Goal: Information Seeking & Learning: Learn about a topic

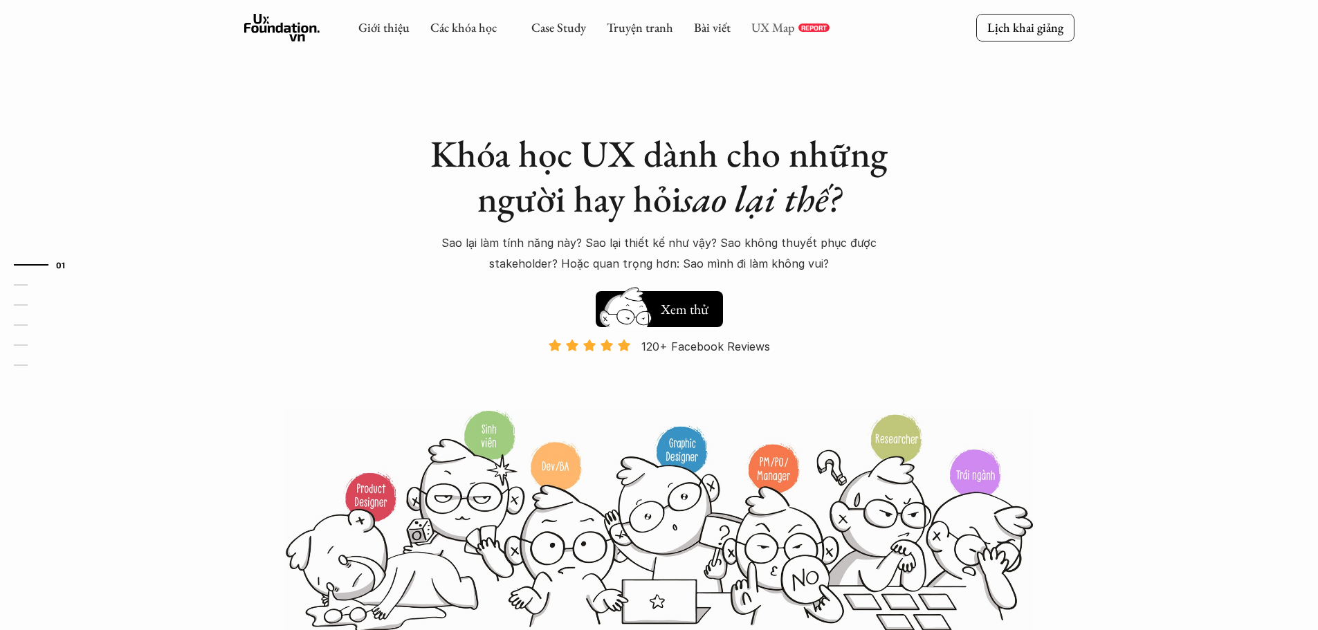
click at [768, 30] on link "UX Map" at bounding box center [773, 27] width 44 height 16
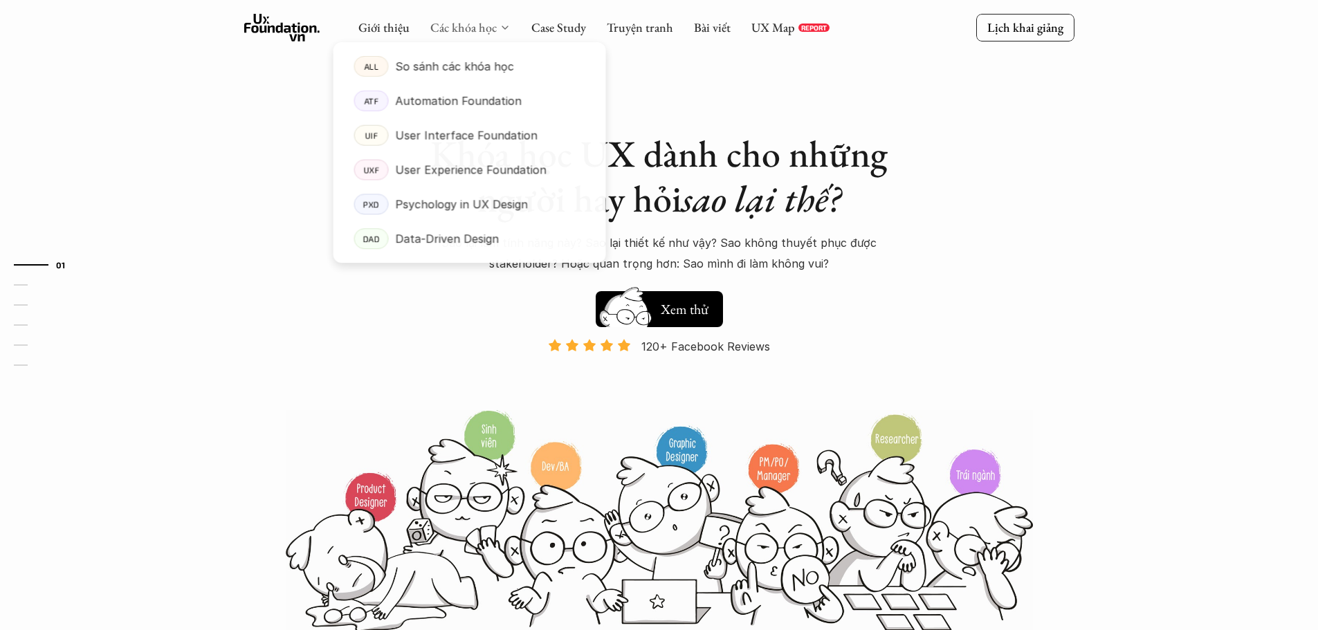
click at [440, 22] on link "Các khóa học" at bounding box center [463, 27] width 66 height 16
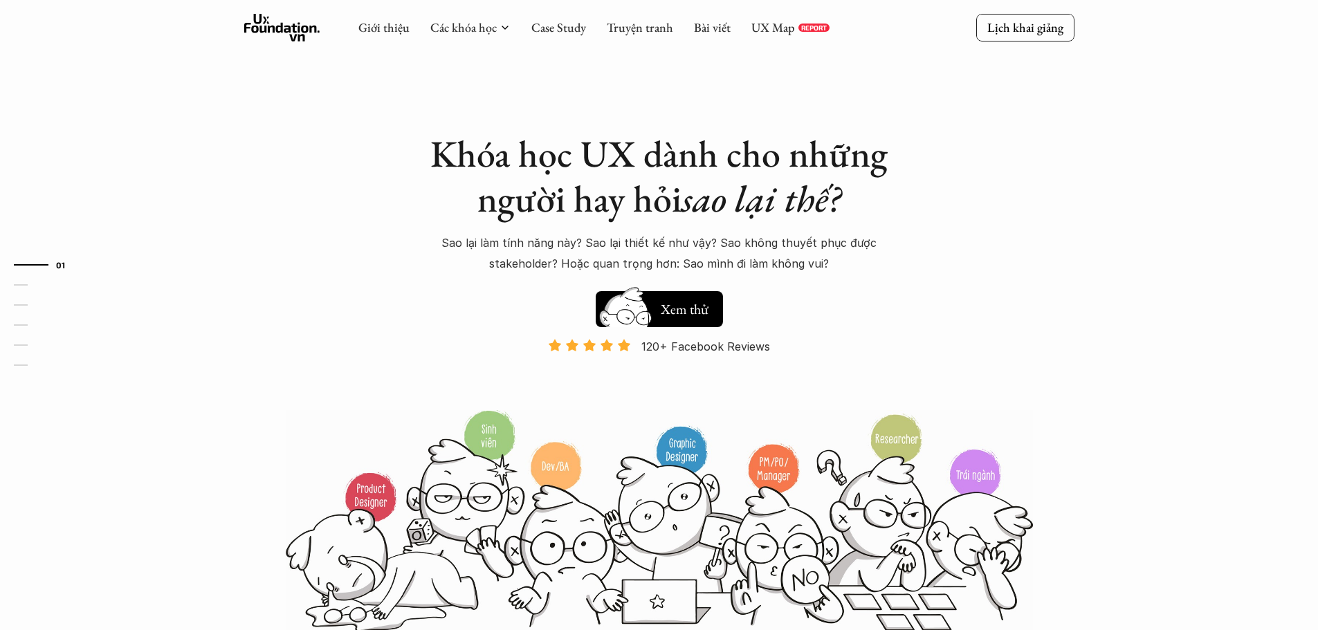
click at [294, 33] on icon at bounding box center [282, 28] width 76 height 28
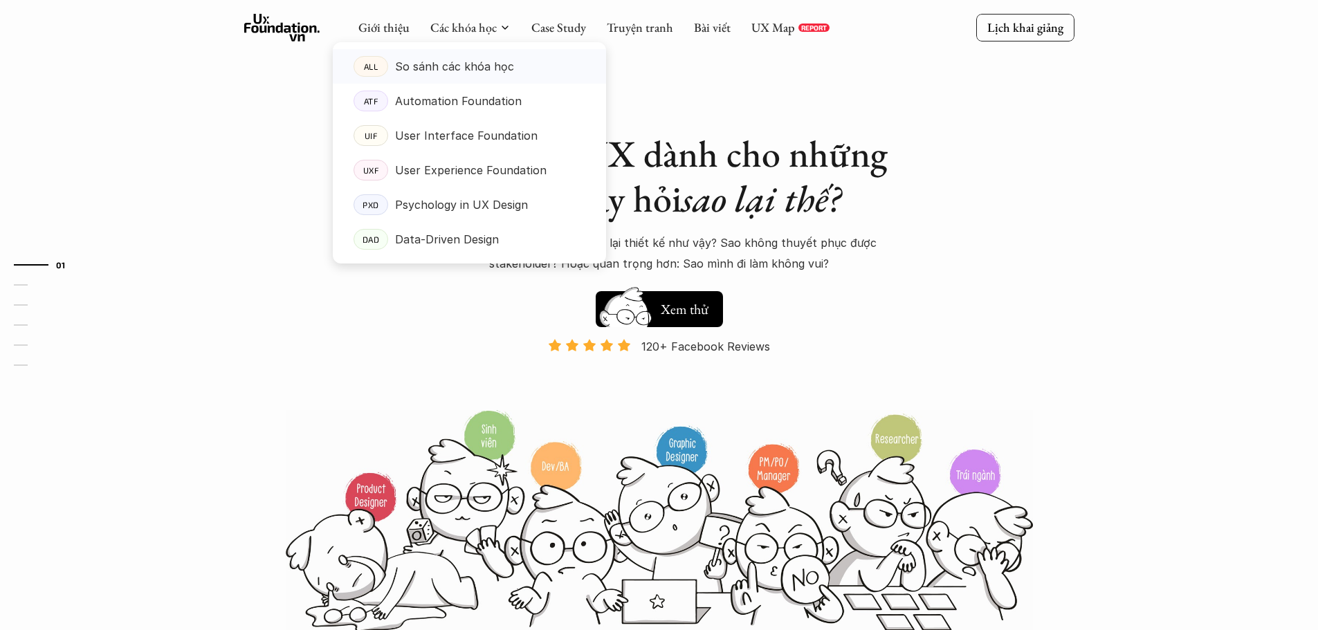
click at [461, 77] on p "So sánh các khóa học" at bounding box center [454, 66] width 119 height 21
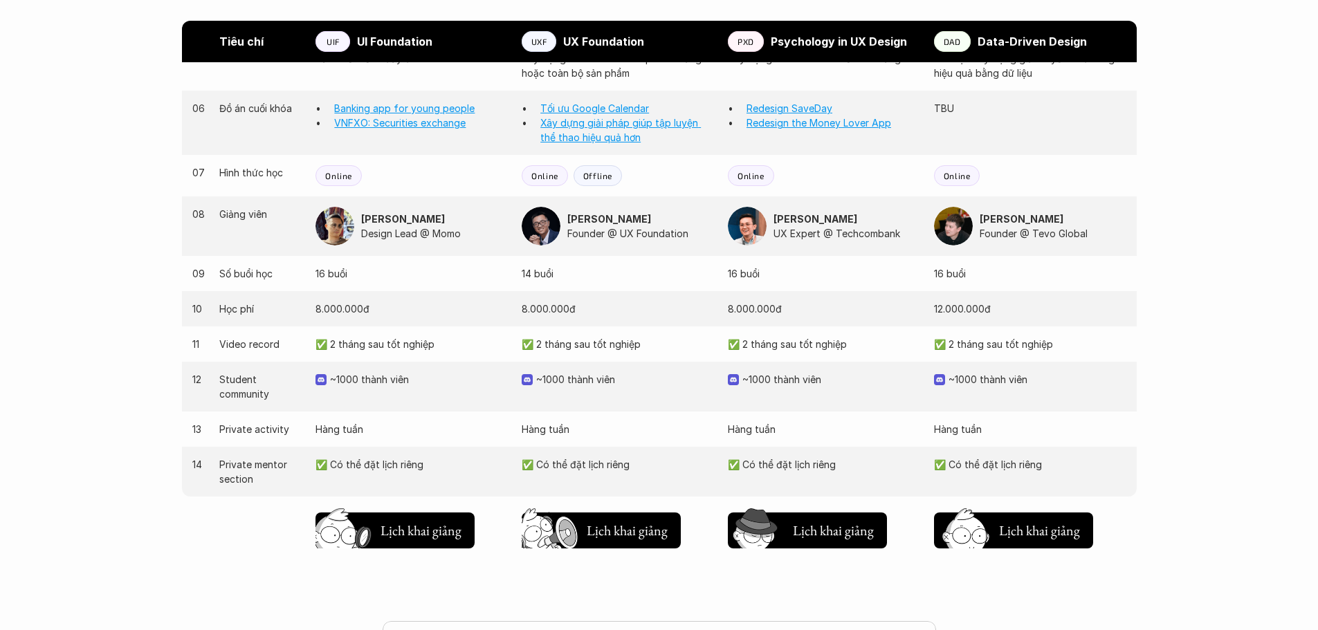
scroll to position [1314, 0]
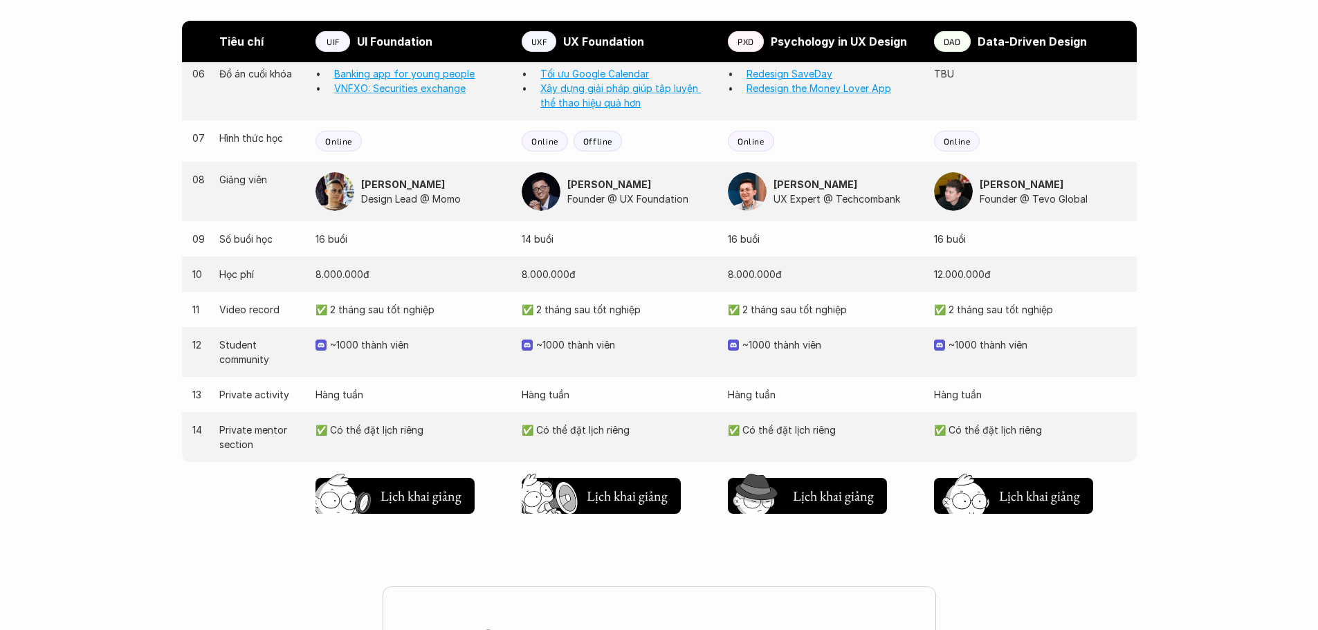
click at [423, 314] on p "✅ 2 tháng sau tốt nghiệp" at bounding box center [411, 309] width 192 height 15
click at [602, 347] on p "~1000 thành viên" at bounding box center [625, 345] width 178 height 15
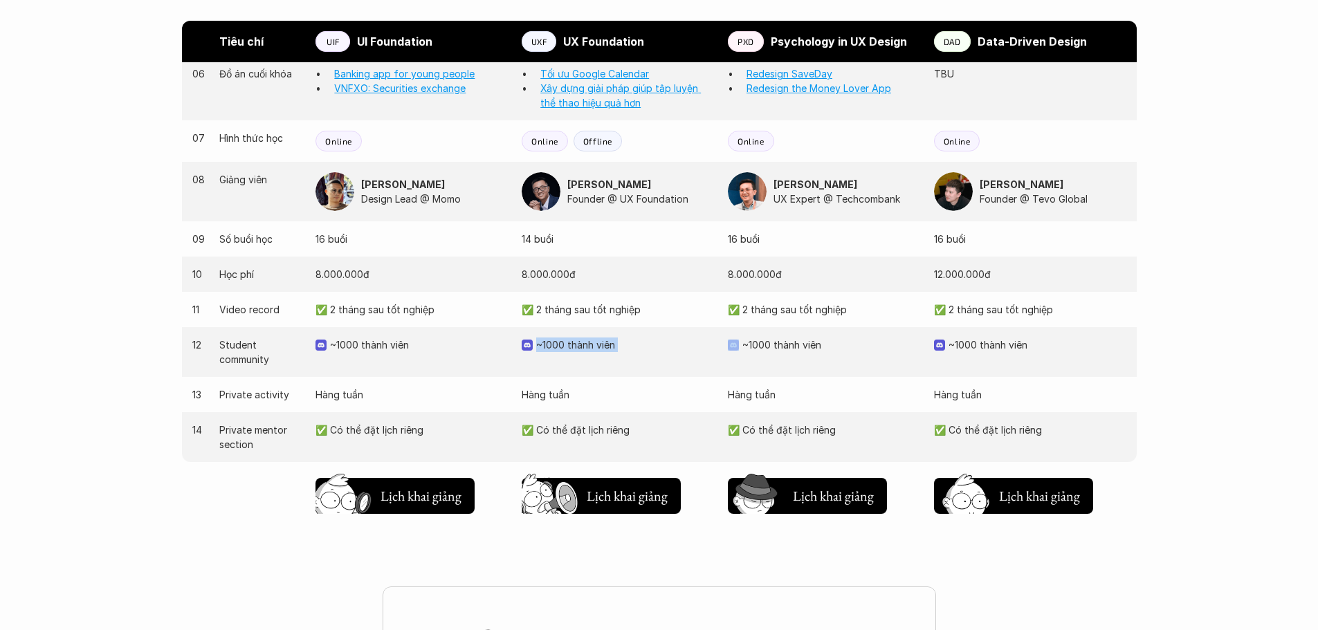
click at [602, 347] on p "~1000 thành viên" at bounding box center [625, 345] width 178 height 15
click at [800, 344] on p "~1000 thành viên" at bounding box center [831, 345] width 178 height 15
click at [999, 347] on p "~1000 thành viên" at bounding box center [1037, 345] width 178 height 15
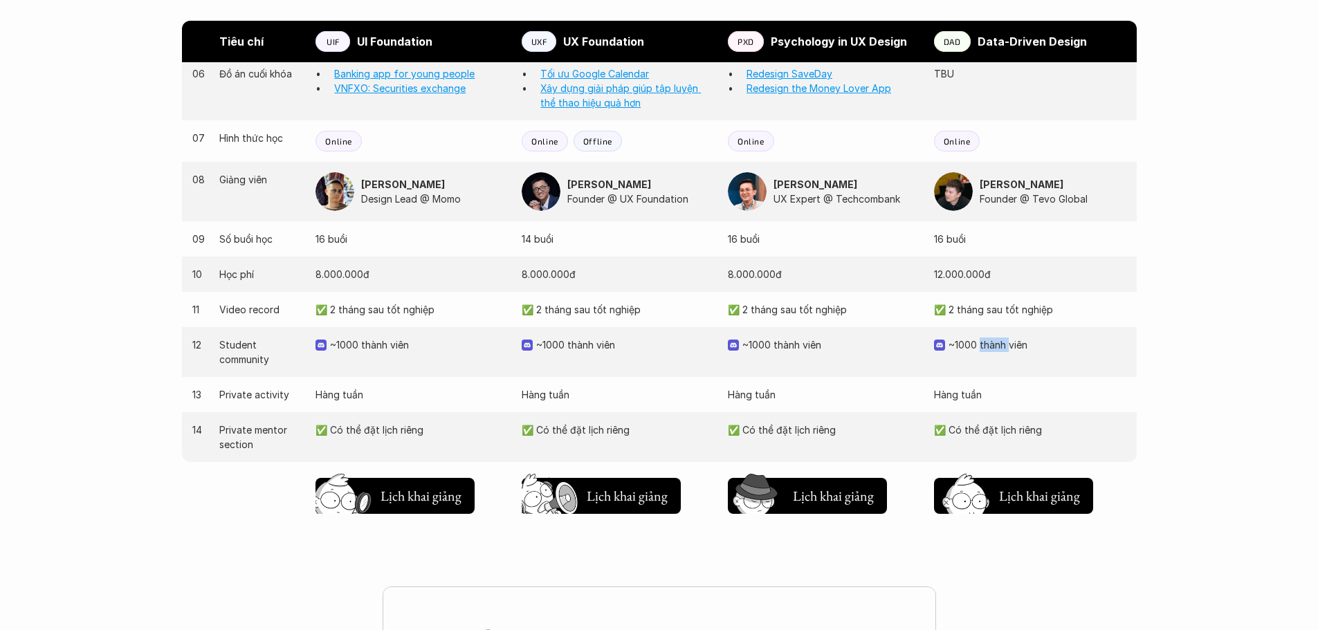
click at [999, 347] on p "~1000 thành viên" at bounding box center [1037, 345] width 178 height 15
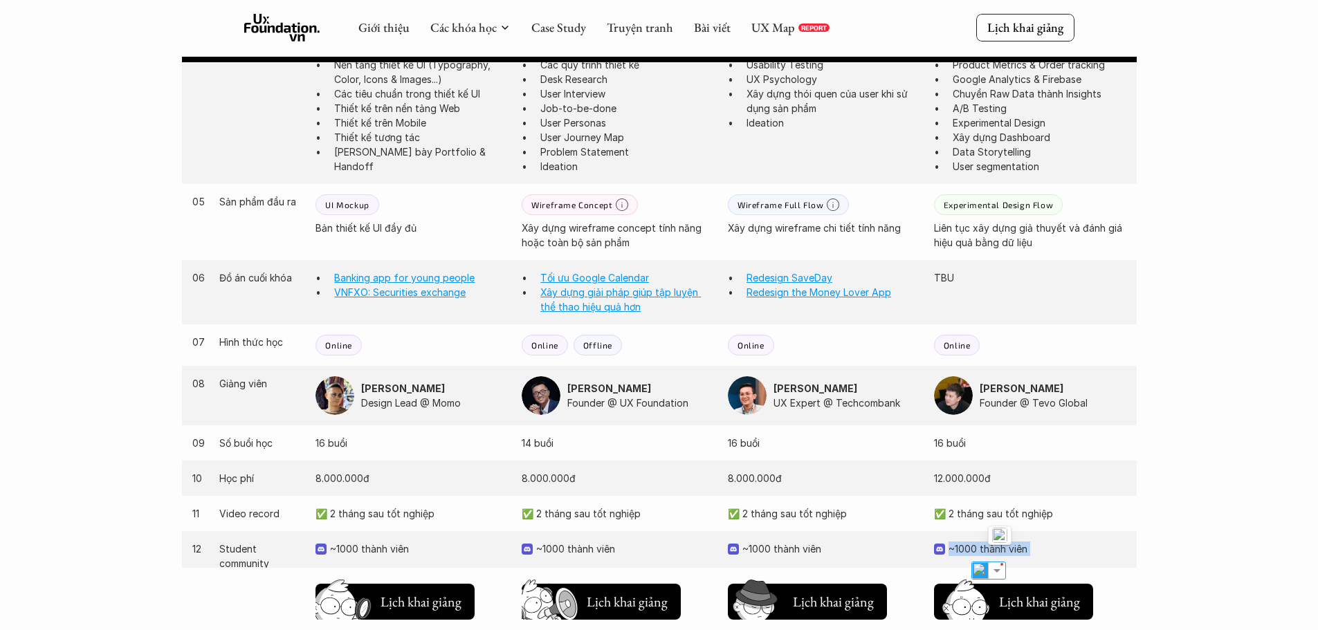
scroll to position [1107, 0]
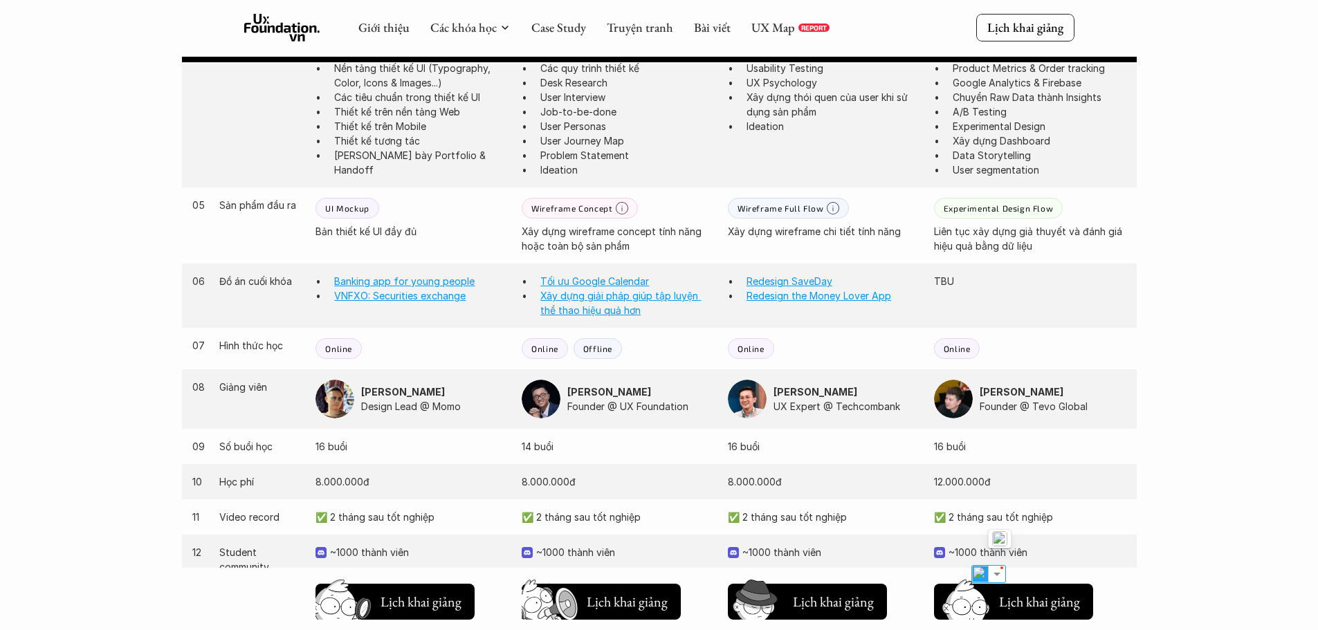
click at [941, 273] on div "06 Đồ án cuối khóa Banking app for young people VNFXO: Securities exchange Tối …" at bounding box center [659, 296] width 955 height 64
click at [982, 272] on div "06 Đồ án cuối khóa Banking app for young people VNFXO: Securities exchange Tối …" at bounding box center [659, 296] width 955 height 64
click at [917, 257] on div "05 Sản phẩm đầu ra UI Mockup Bản thiết kế UI đầy đủ Wireframe Concept Xây dựng …" at bounding box center [659, 225] width 955 height 76
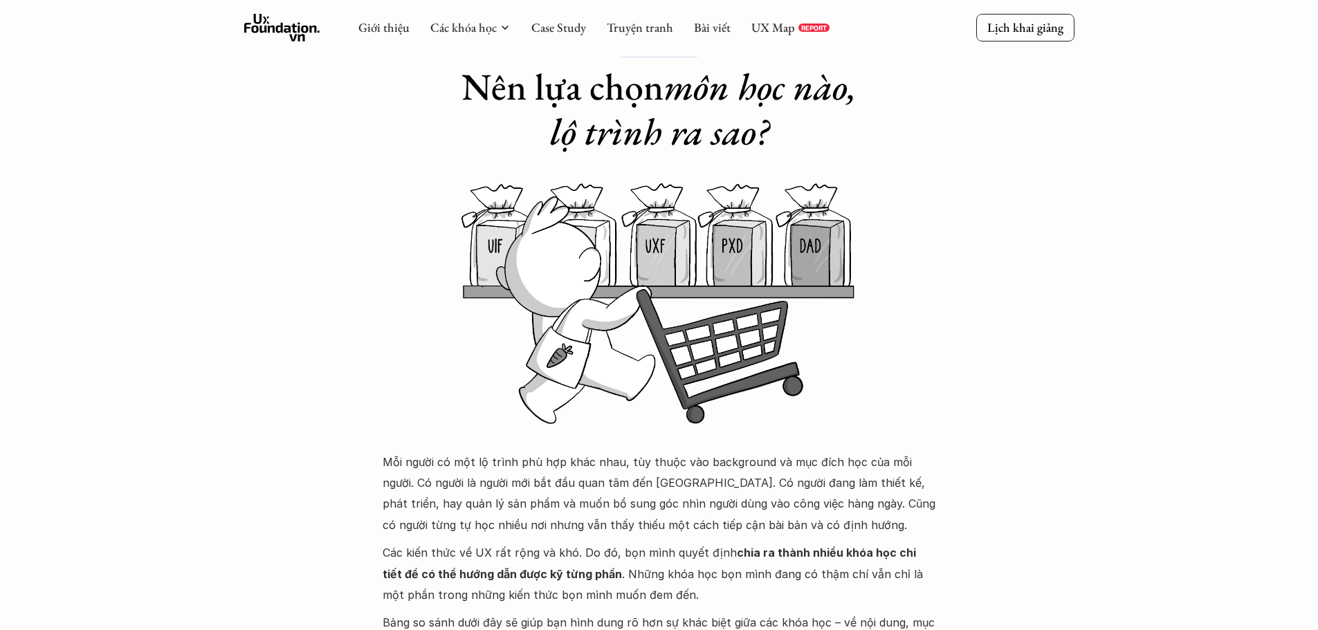
scroll to position [0, 0]
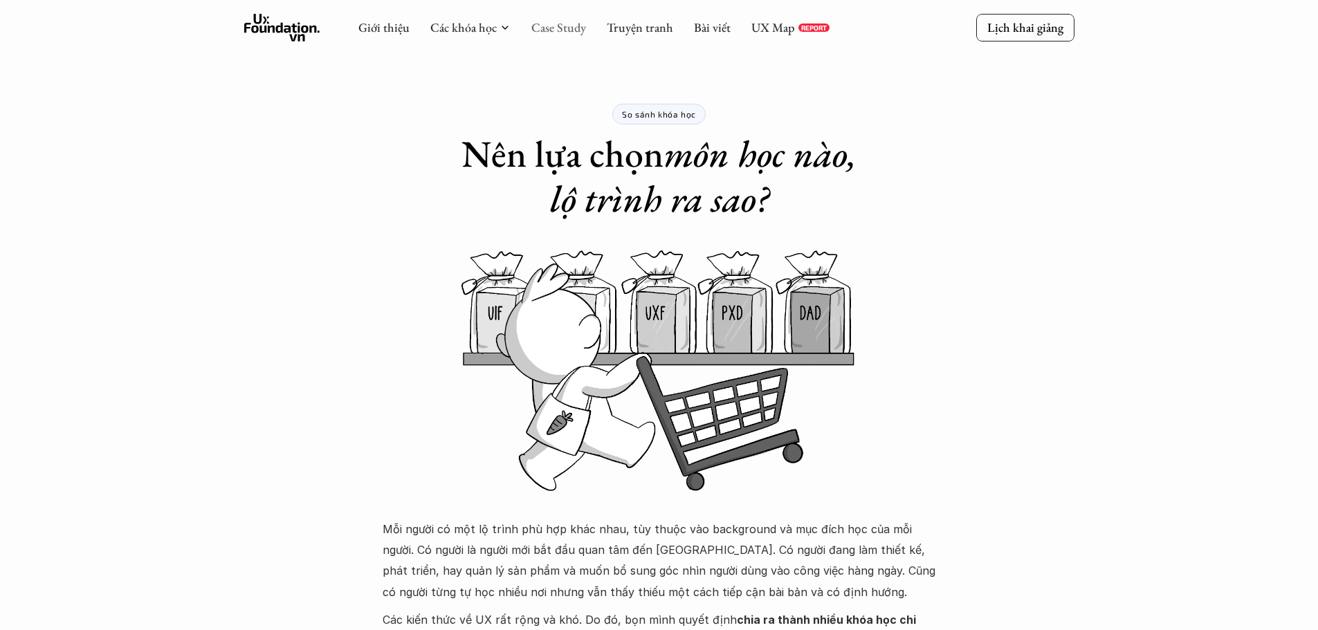
click at [556, 27] on link "Case Study" at bounding box center [558, 27] width 55 height 16
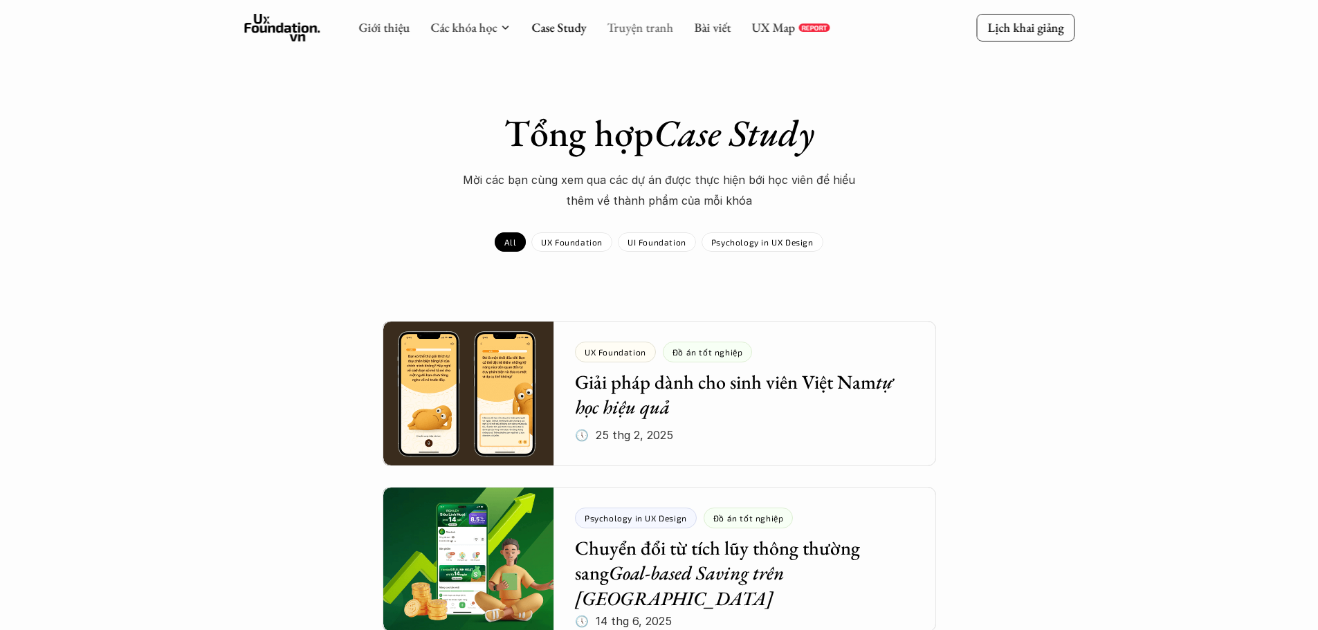
click at [656, 30] on link "Truyện tranh" at bounding box center [640, 27] width 66 height 16
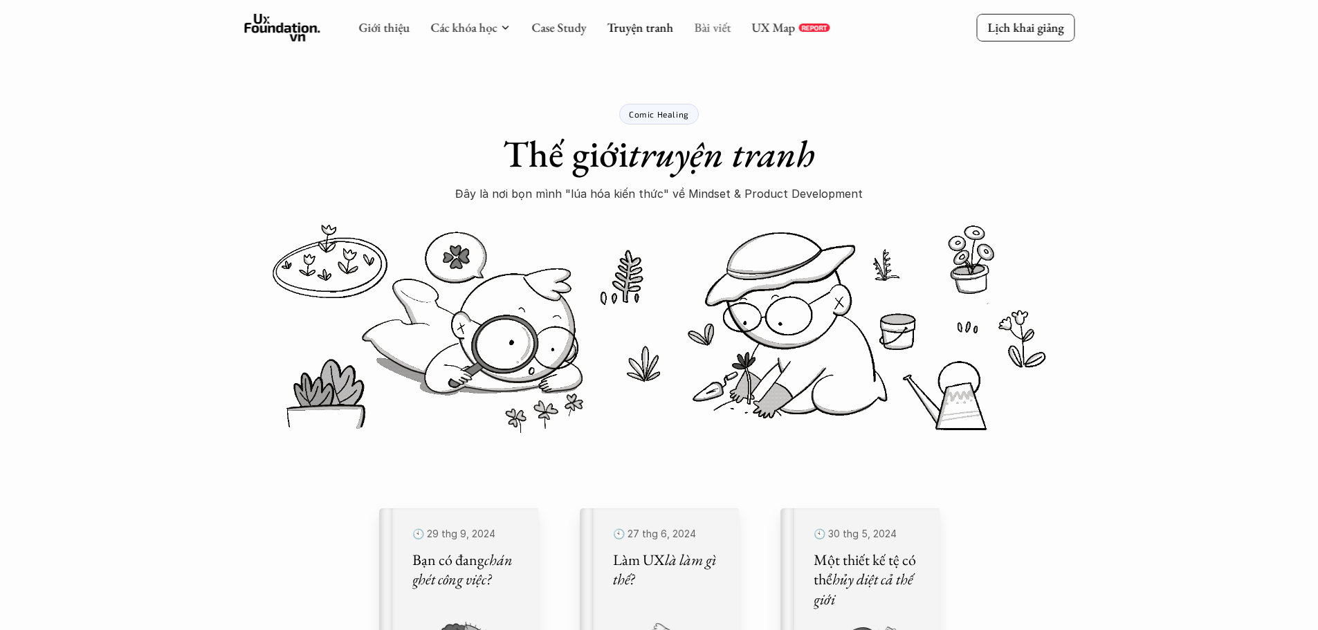
click at [704, 26] on link "Bài viết" at bounding box center [712, 27] width 37 height 16
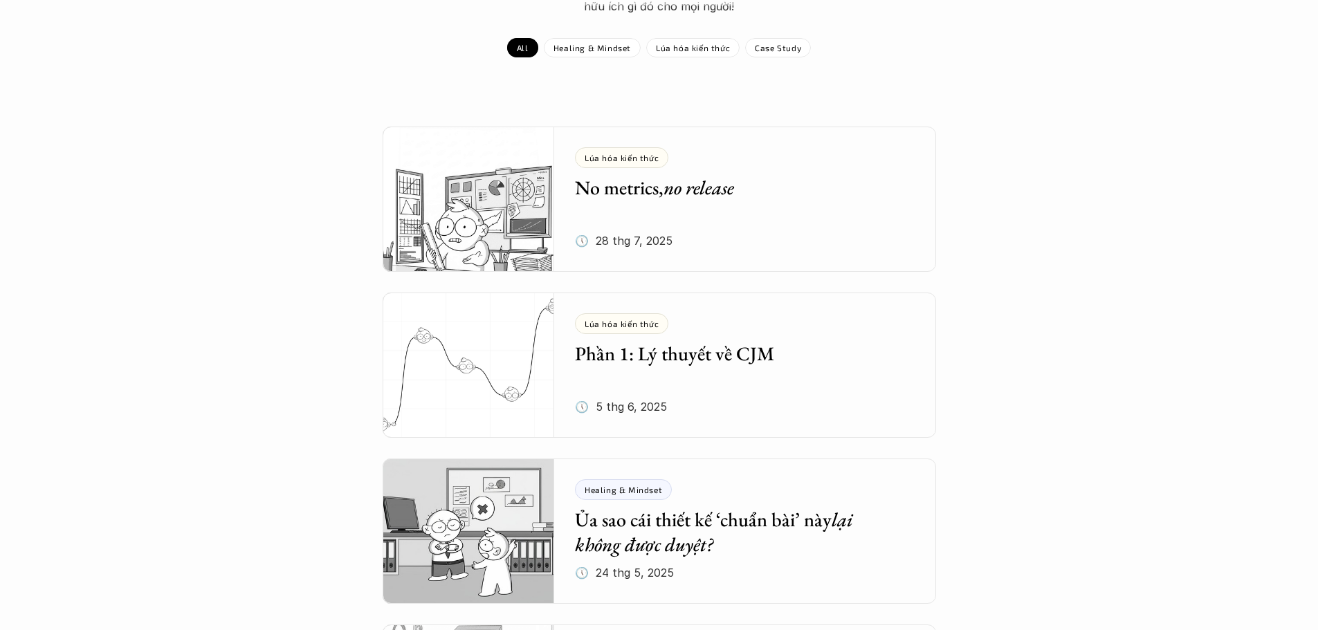
scroll to position [208, 0]
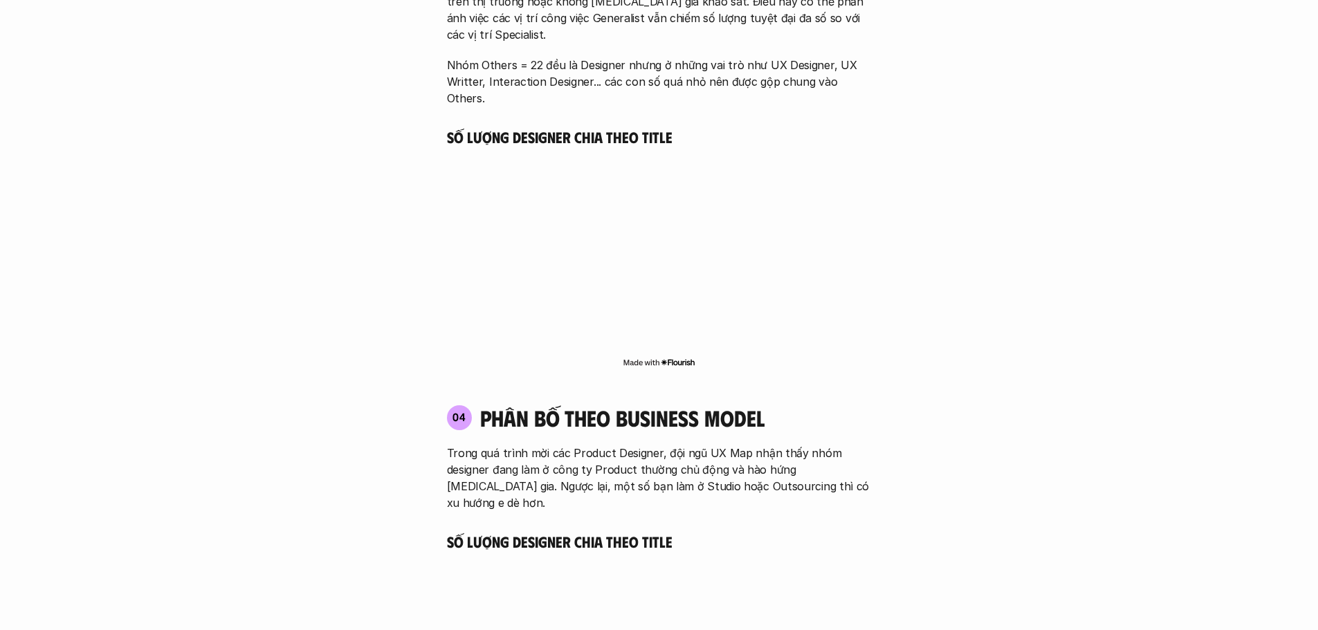
scroll to position [3043, 0]
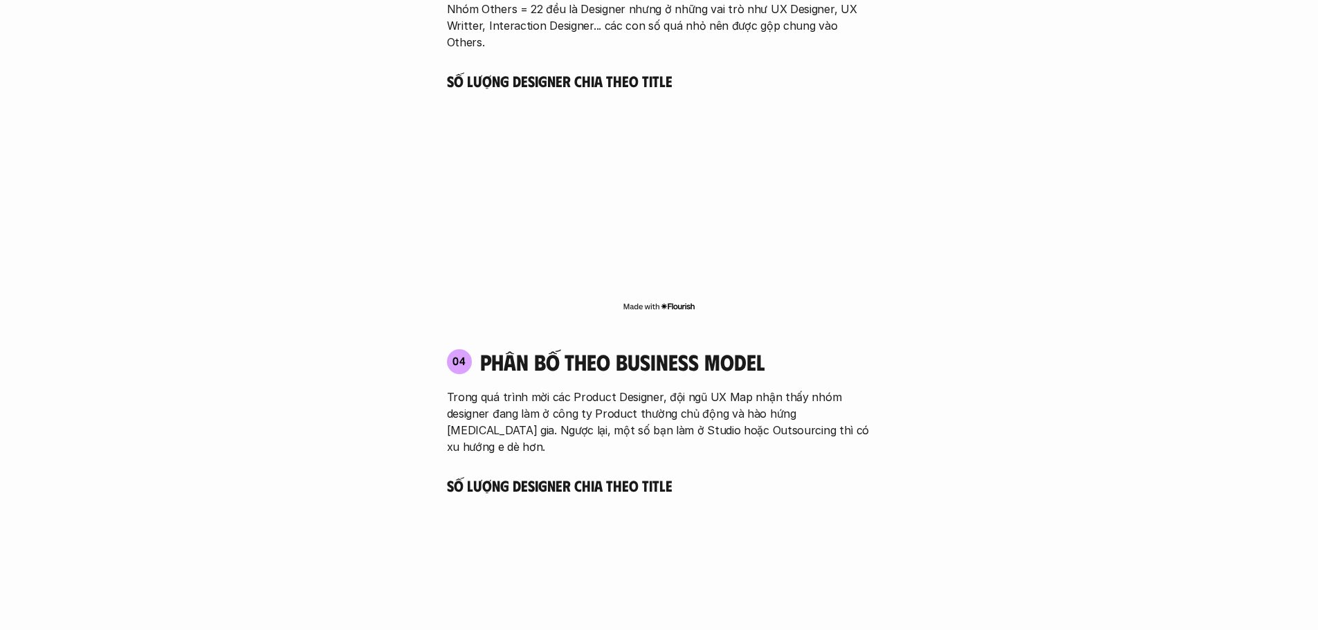
click at [522, 389] on p "Trong quá trình mời các Product Designer, đội ngũ UX Map nhận thấy nhóm designe…" at bounding box center [659, 422] width 425 height 66
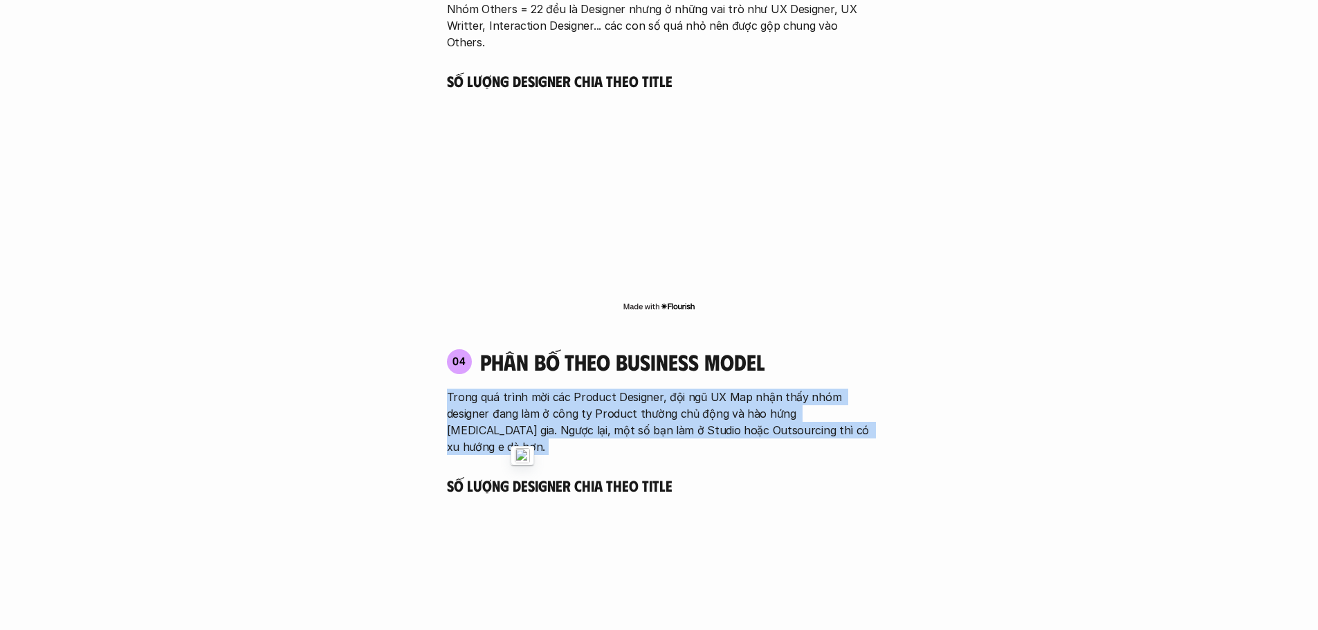
click at [522, 389] on p "Trong quá trình mời các Product Designer, đội ngũ UX Map nhận thấy nhóm designe…" at bounding box center [659, 422] width 425 height 66
click at [599, 389] on p "Trong quá trình mời các Product Designer, đội ngũ UX Map nhận thấy nhóm designe…" at bounding box center [659, 422] width 425 height 66
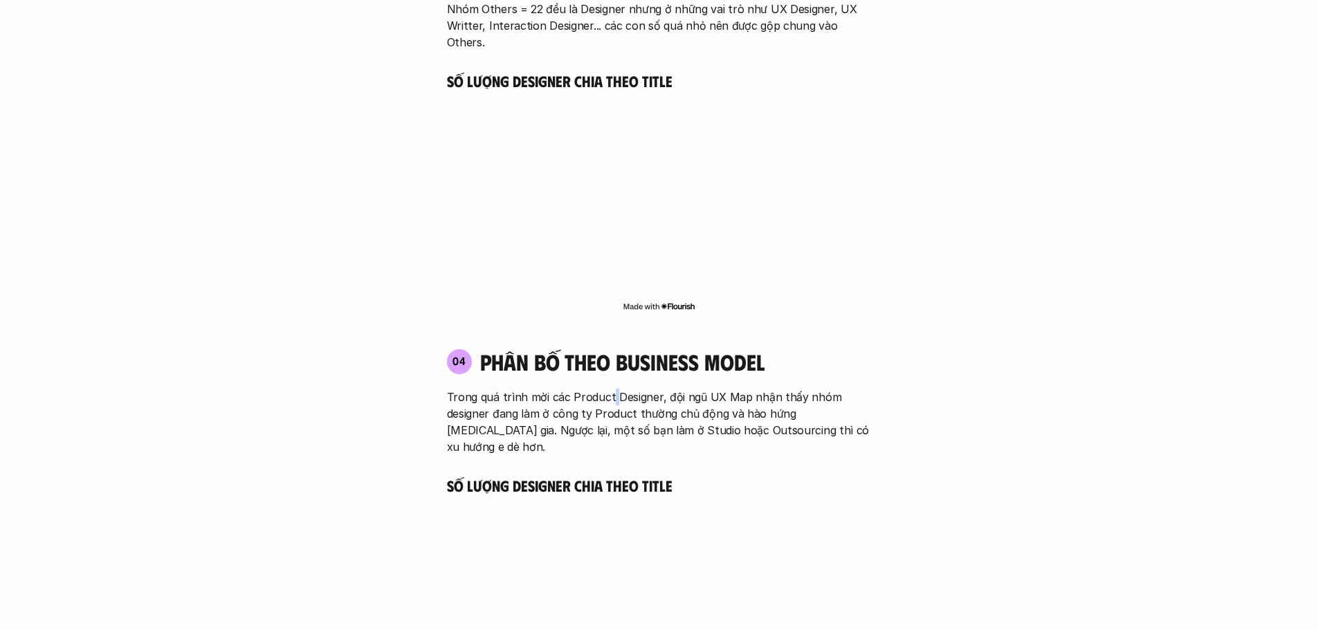
click at [599, 389] on p "Trong quá trình mời các Product Designer, đội ngũ UX Map nhận thấy nhóm designe…" at bounding box center [659, 422] width 425 height 66
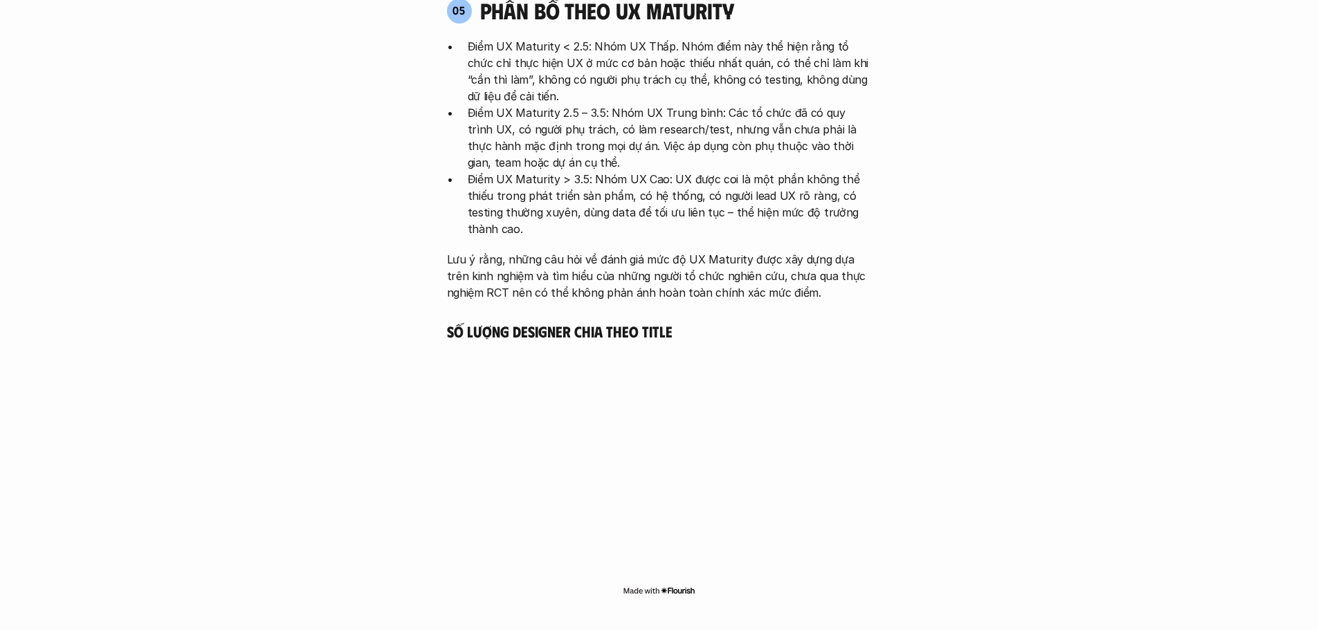
scroll to position [3630, 0]
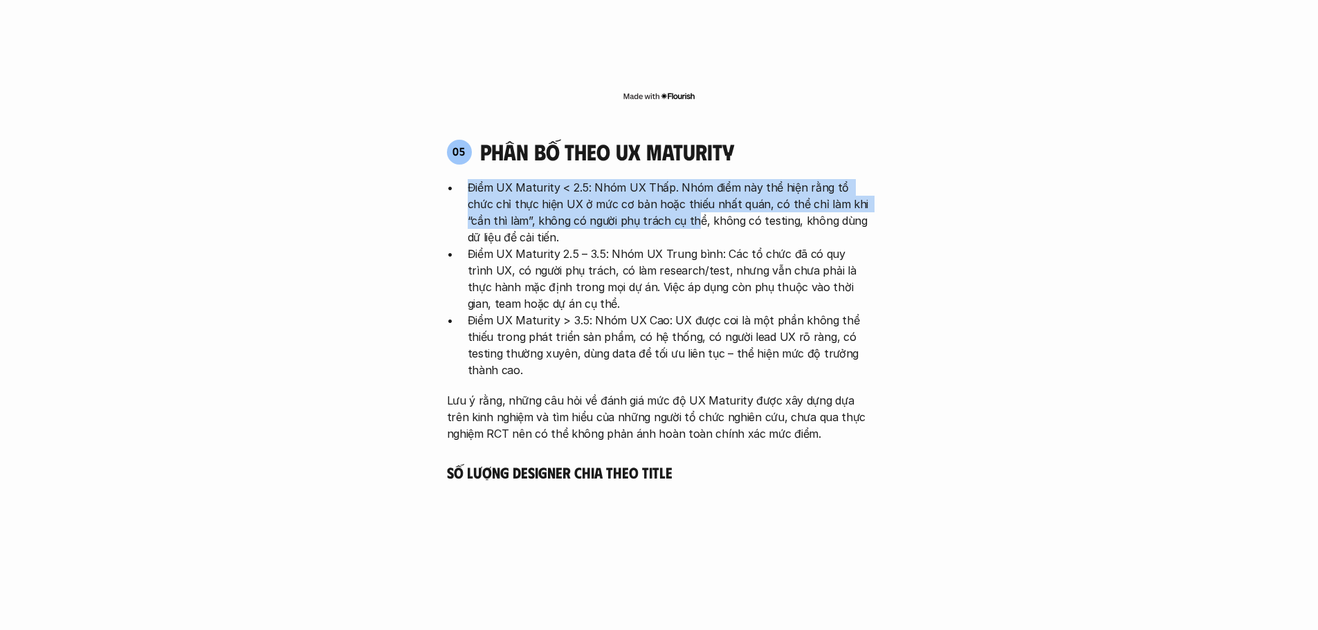
drag, startPoint x: 470, startPoint y: 118, endPoint x: 649, endPoint y: 158, distance: 183.6
click at [649, 179] on p "Điểm UX Maturity < 2.5: Nhóm UX Thấp. Nhóm điểm này thể hiện rằng tổ chức chỉ t…" at bounding box center [670, 212] width 404 height 66
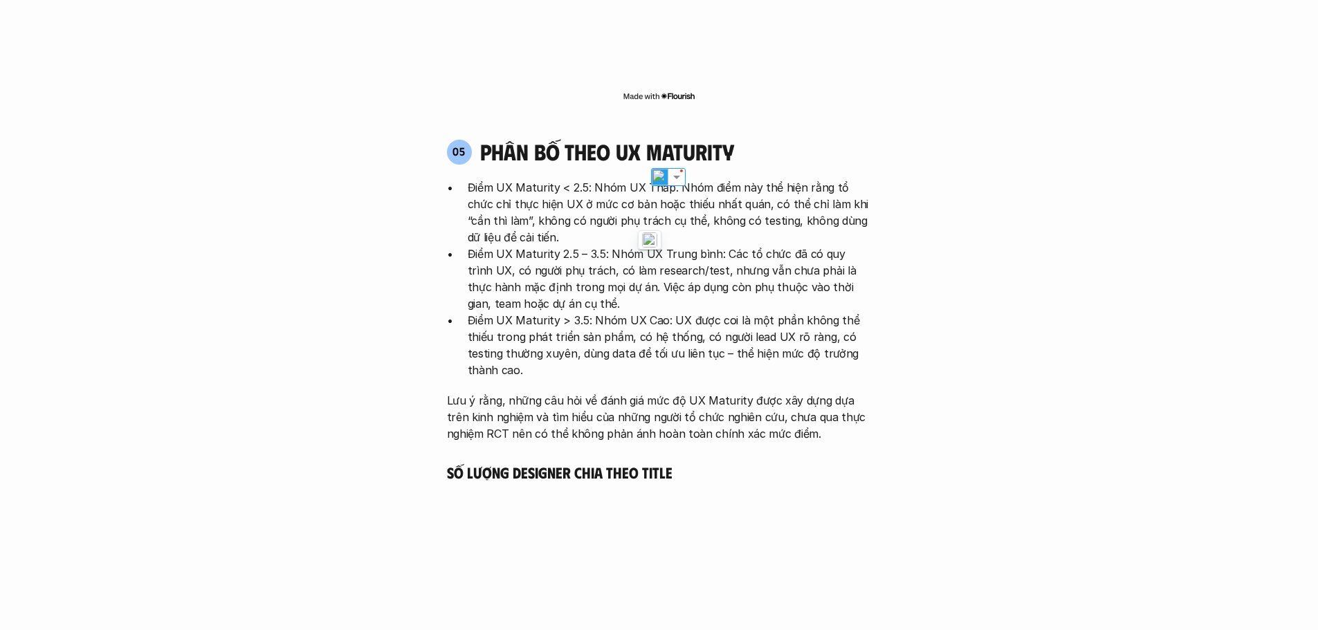
click at [555, 246] on p "Điểm UX Maturity 2.5 – 3.5: Nhóm UX Trung bình: Các tổ chức đã có quy trình UX,…" at bounding box center [670, 279] width 404 height 66
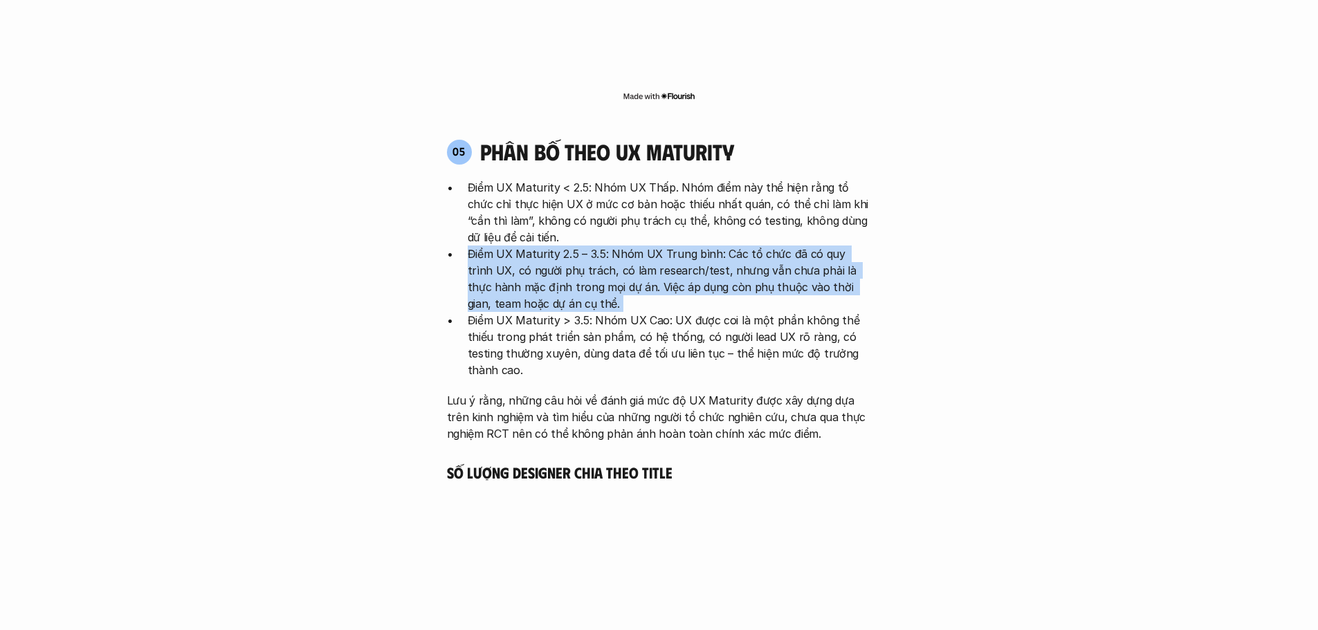
click at [555, 246] on p "Điểm UX Maturity 2.5 – 3.5: Nhóm UX Trung bình: Các tổ chức đã có quy trình UX,…" at bounding box center [670, 279] width 404 height 66
click at [667, 246] on p "Điểm UX Maturity 2.5 – 3.5: Nhóm UX Trung bình: Các tổ chức đã có quy trình UX,…" at bounding box center [670, 279] width 404 height 66
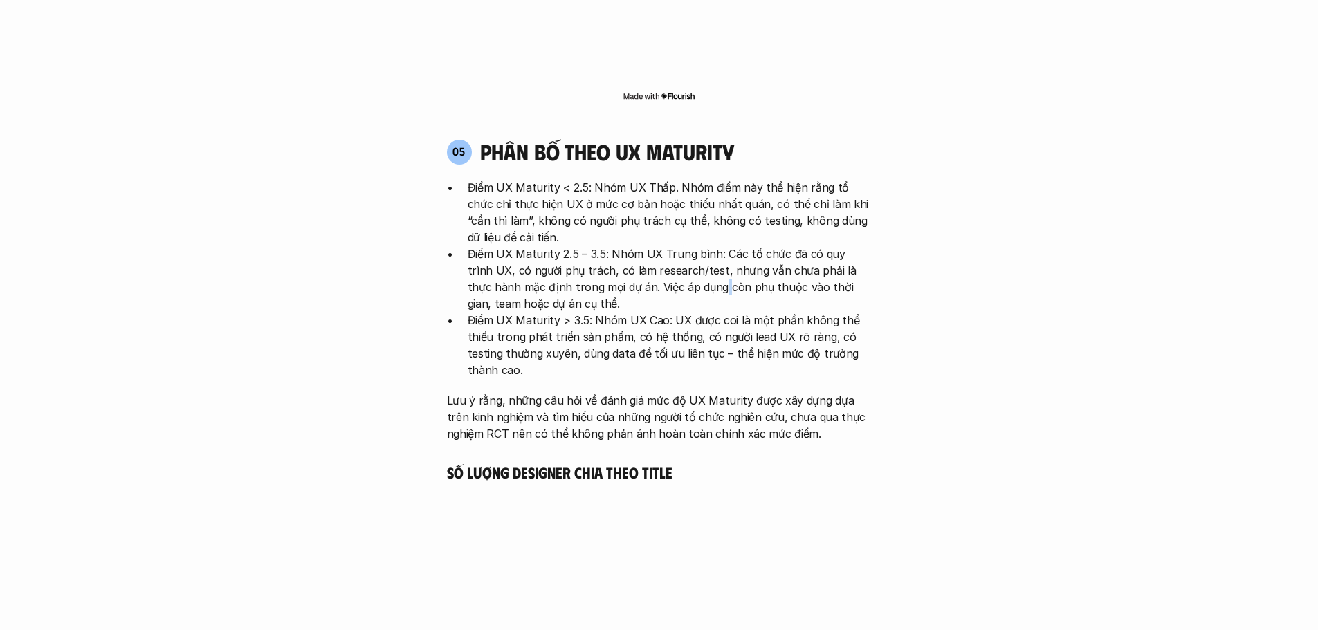
click at [667, 246] on p "Điểm UX Maturity 2.5 – 3.5: Nhóm UX Trung bình: Các tổ chức đã có quy trình UX,…" at bounding box center [670, 279] width 404 height 66
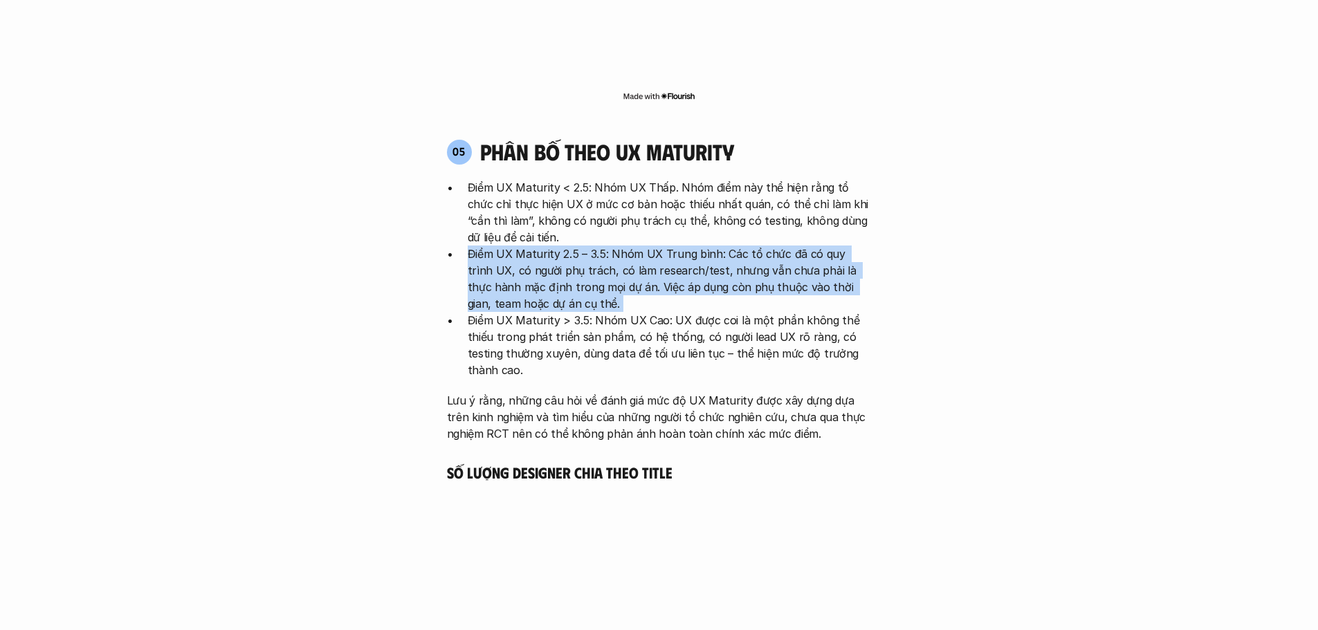
click at [667, 246] on p "Điểm UX Maturity 2.5 – 3.5: Nhóm UX Trung bình: Các tổ chức đã có quy trình UX,…" at bounding box center [670, 279] width 404 height 66
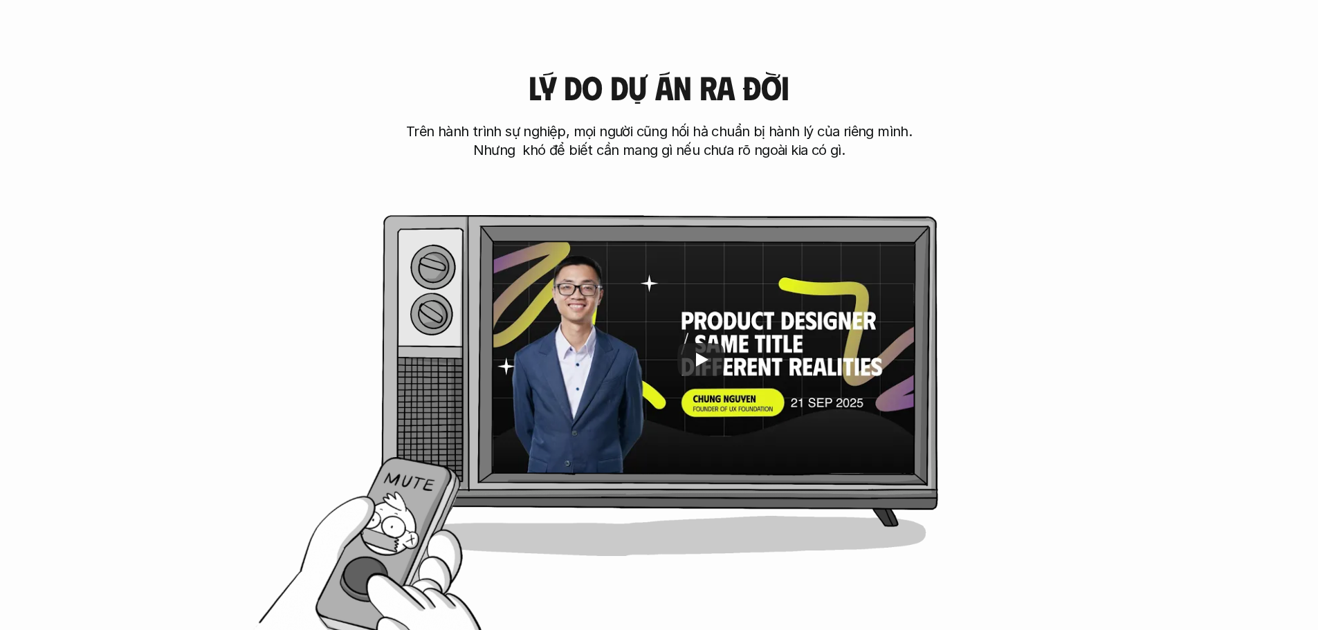
scroll to position [725, 0]
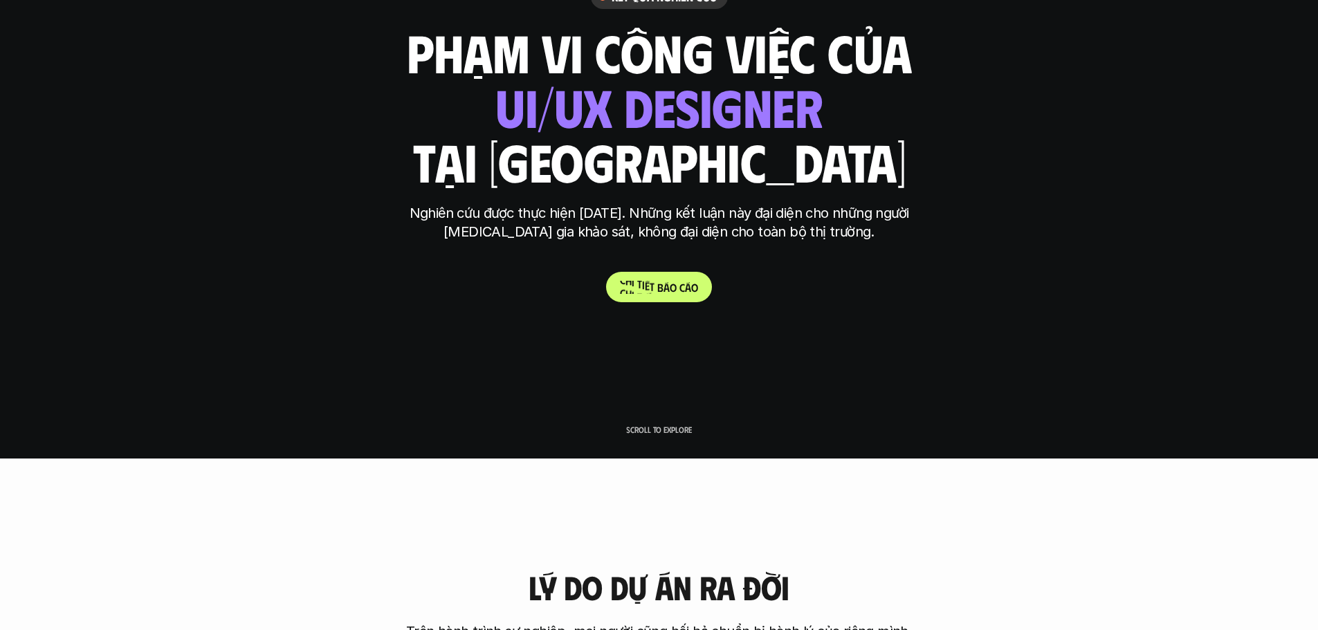
click at [661, 295] on link "C h i t i ế t b á o c á o" at bounding box center [659, 287] width 106 height 30
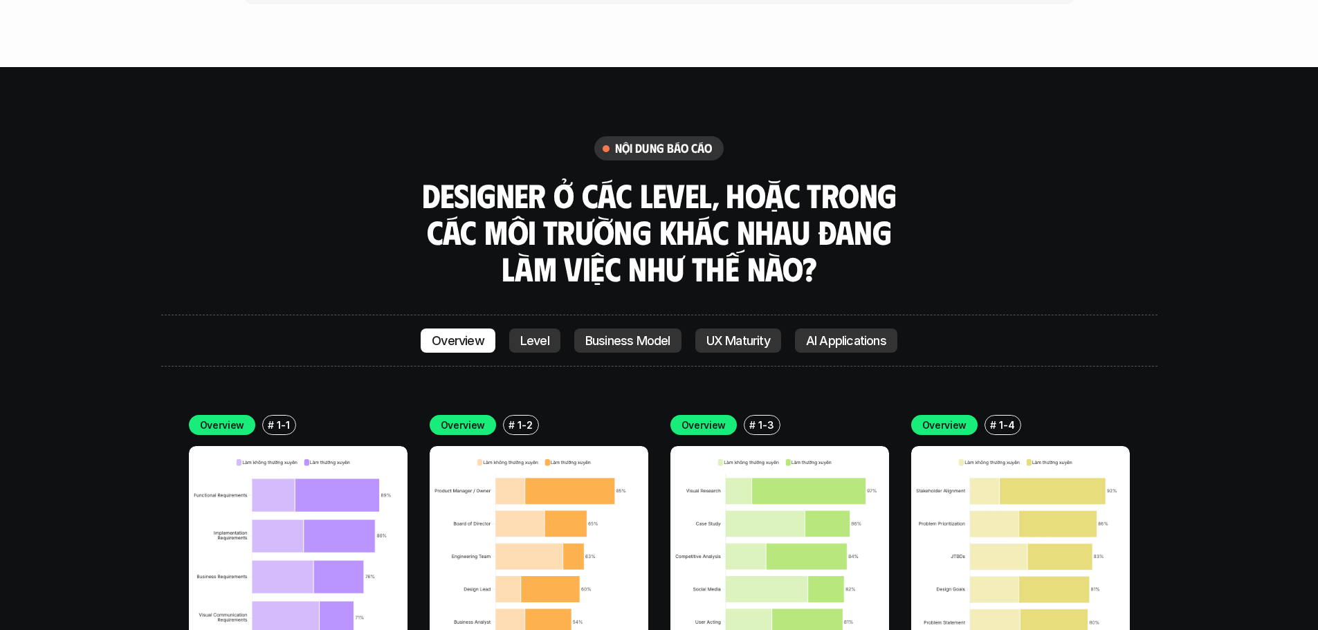
scroll to position [4636, 0]
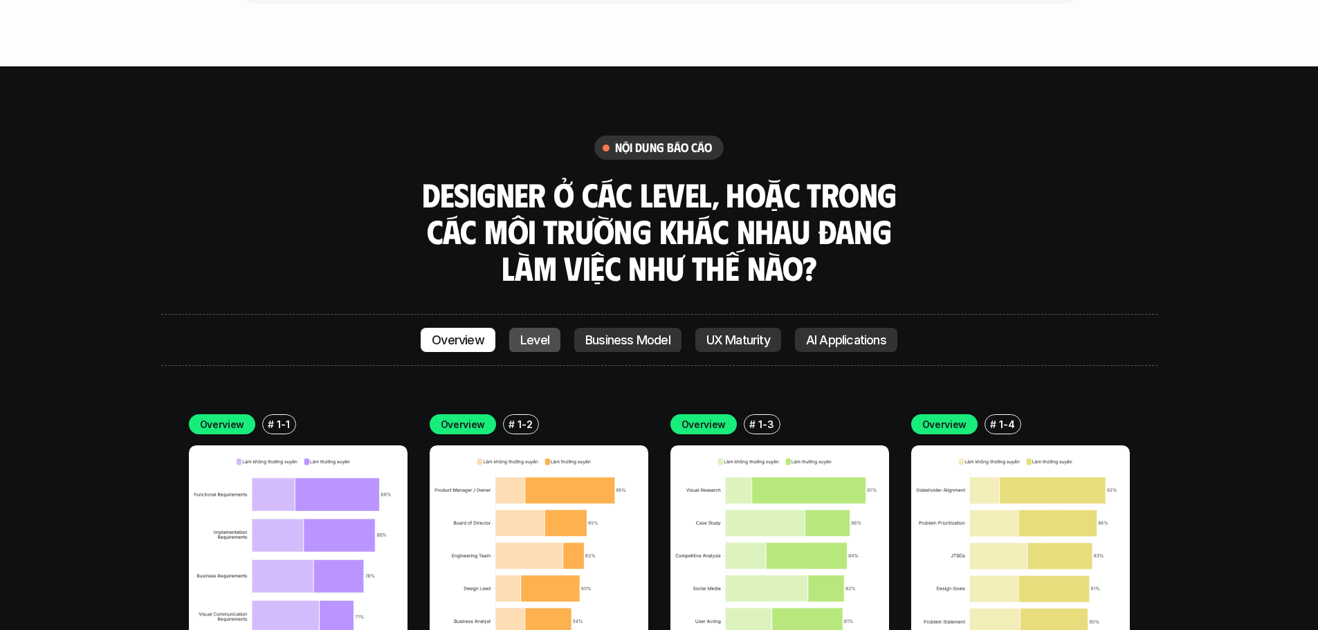
click at [537, 333] on p "Level" at bounding box center [534, 340] width 29 height 14
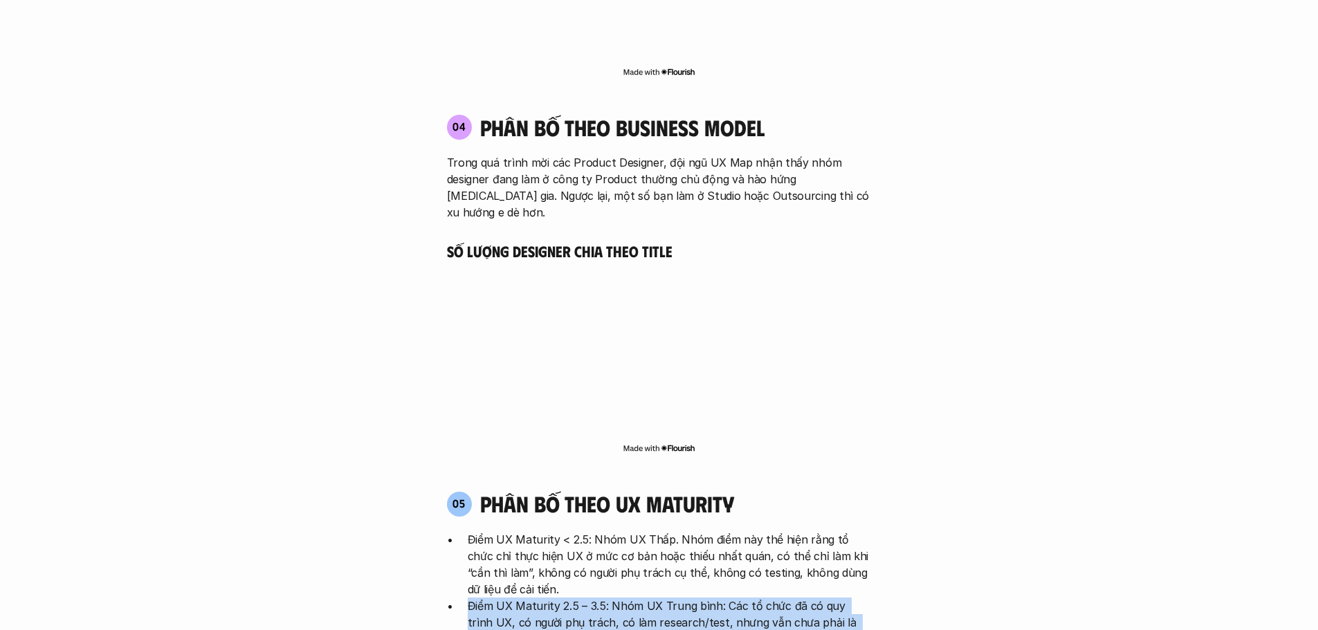
scroll to position [3275, 0]
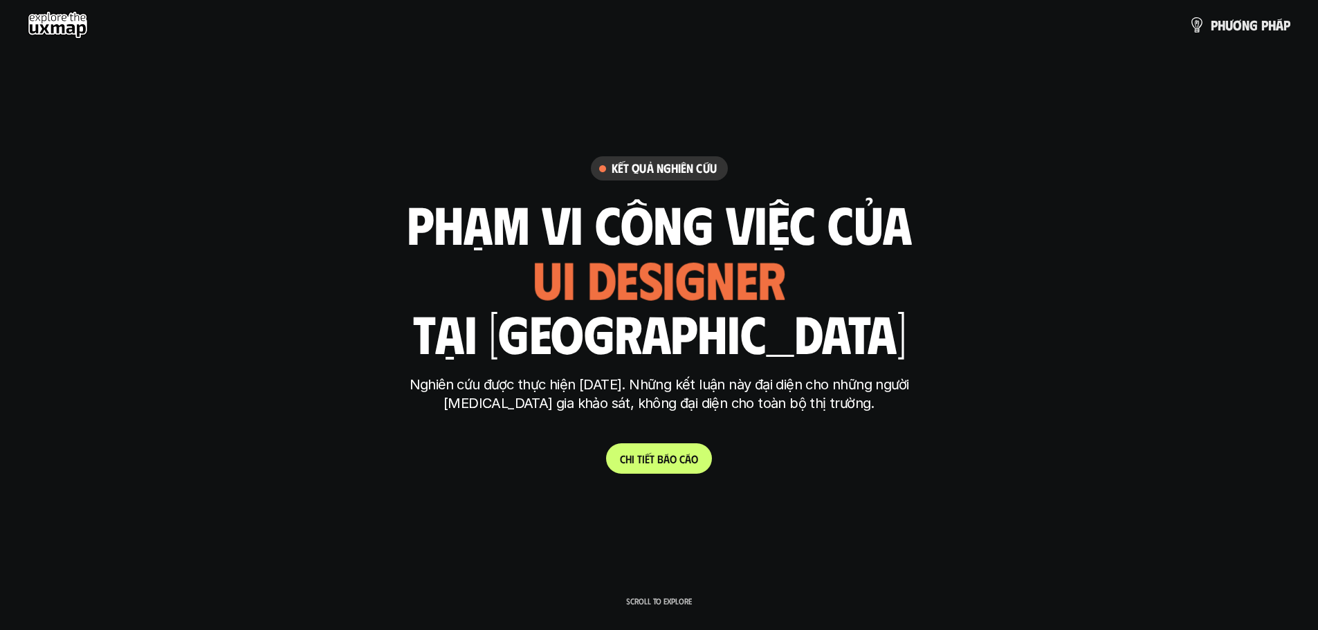
click at [57, 27] on use at bounding box center [58, 25] width 60 height 28
